Goal: Navigation & Orientation: Find specific page/section

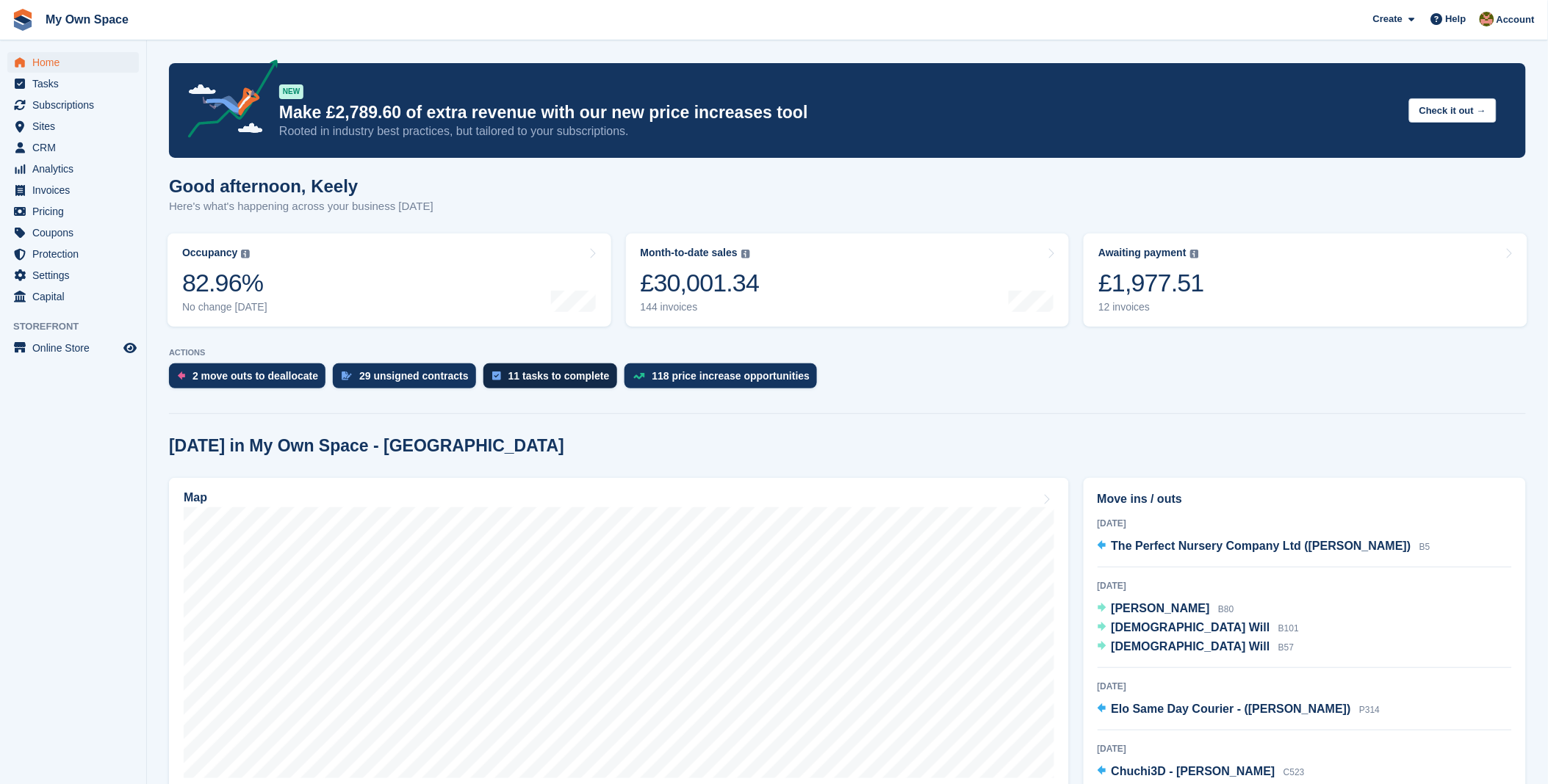
click at [540, 384] on div "11 tasks to complete" at bounding box center [550, 376] width 134 height 25
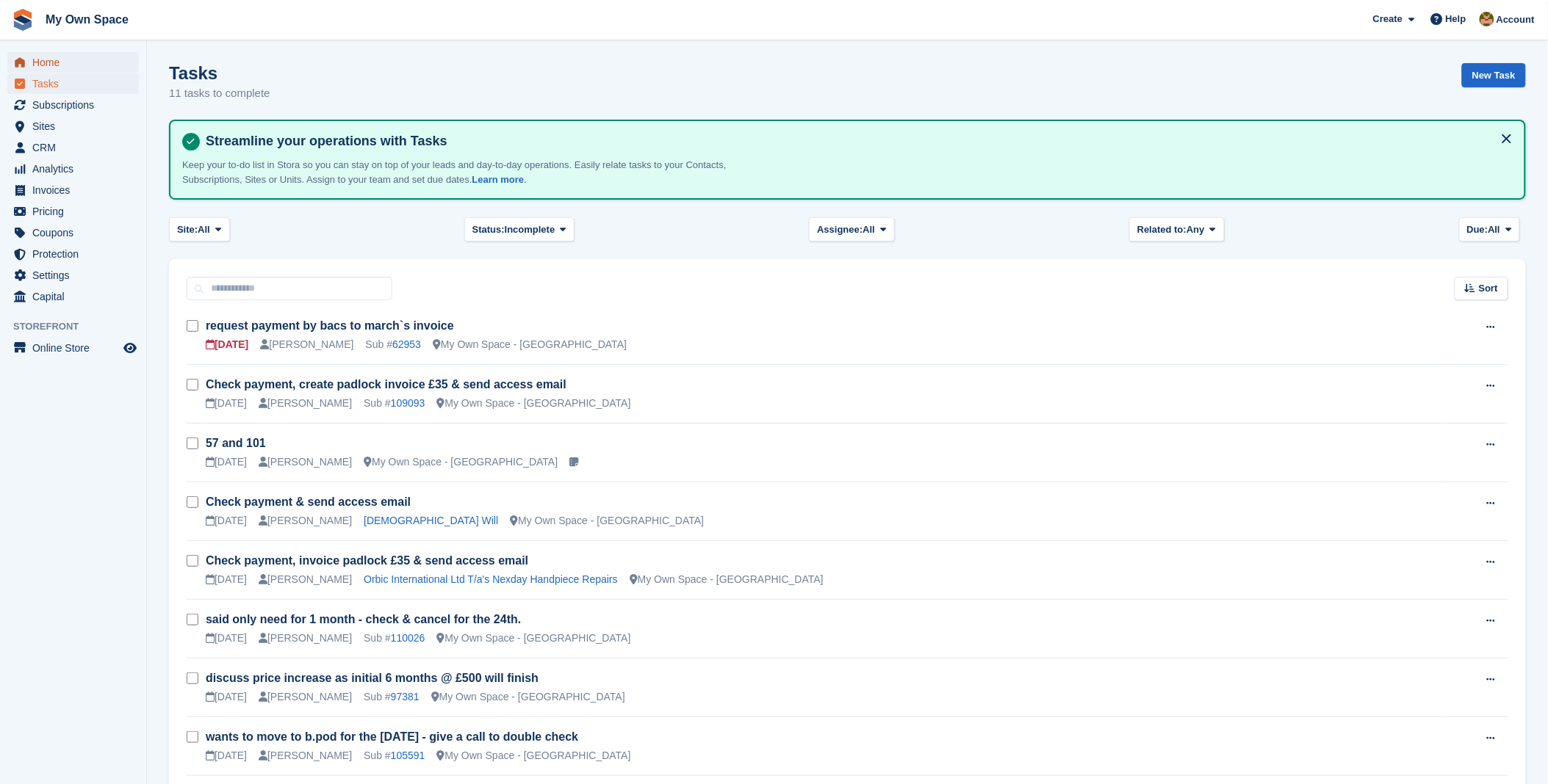
click at [57, 59] on span "Home" at bounding box center [77, 62] width 88 height 21
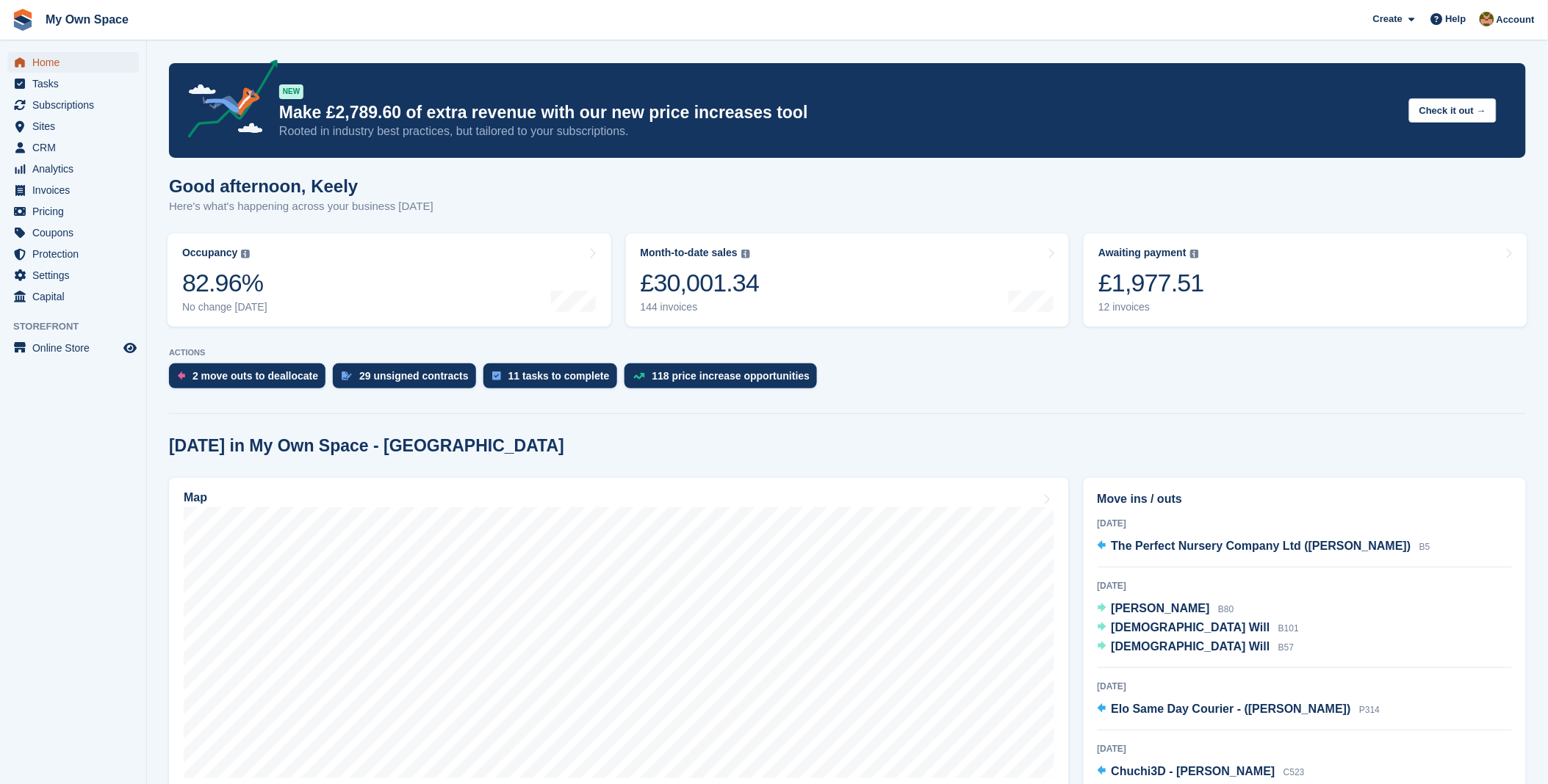
click at [34, 57] on span "Home" at bounding box center [77, 62] width 88 height 21
click at [541, 380] on div "11 tasks to complete" at bounding box center [560, 376] width 102 height 12
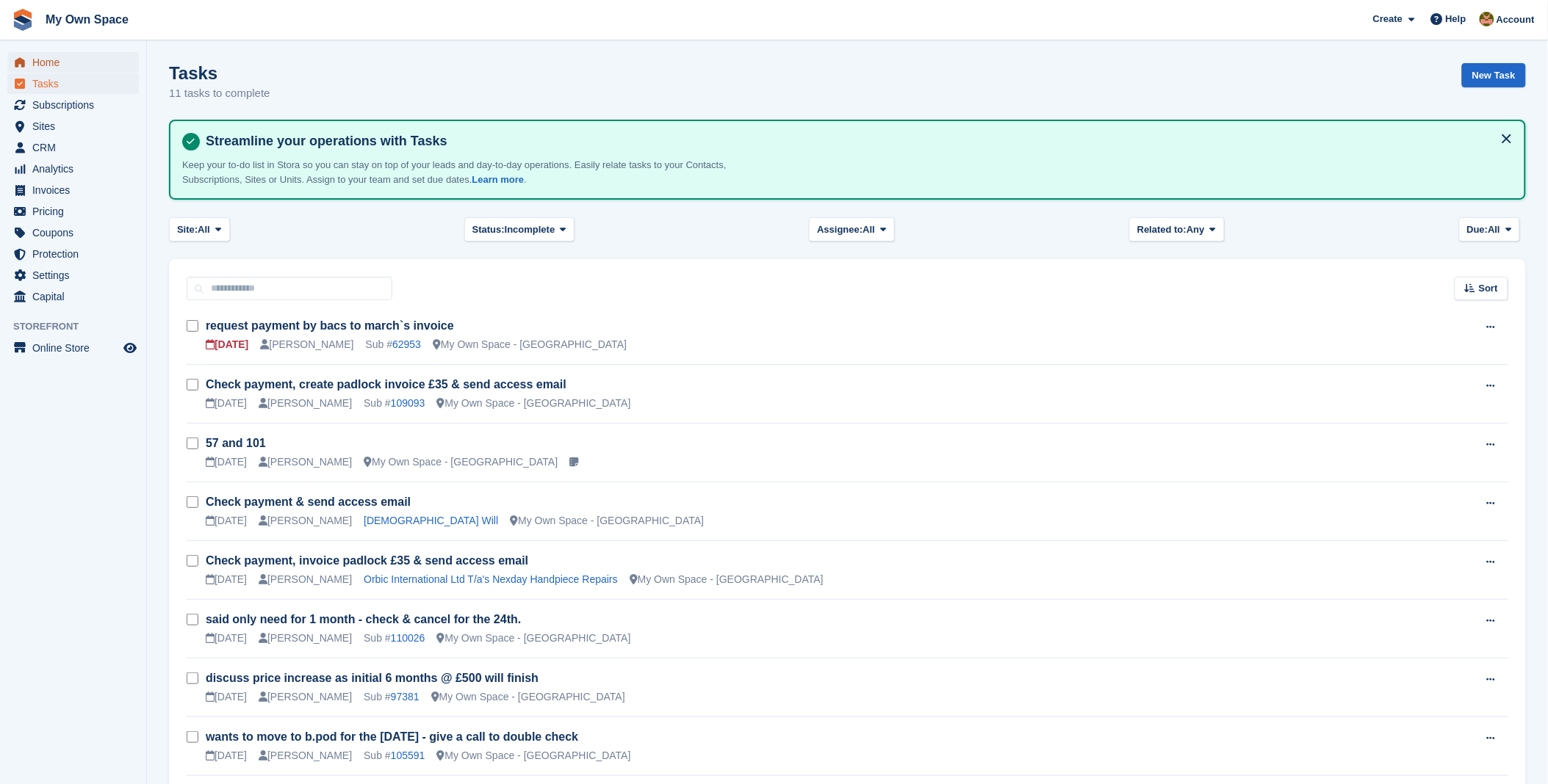
click at [48, 67] on span "Home" at bounding box center [77, 62] width 88 height 21
